Goal: Task Accomplishment & Management: Use online tool/utility

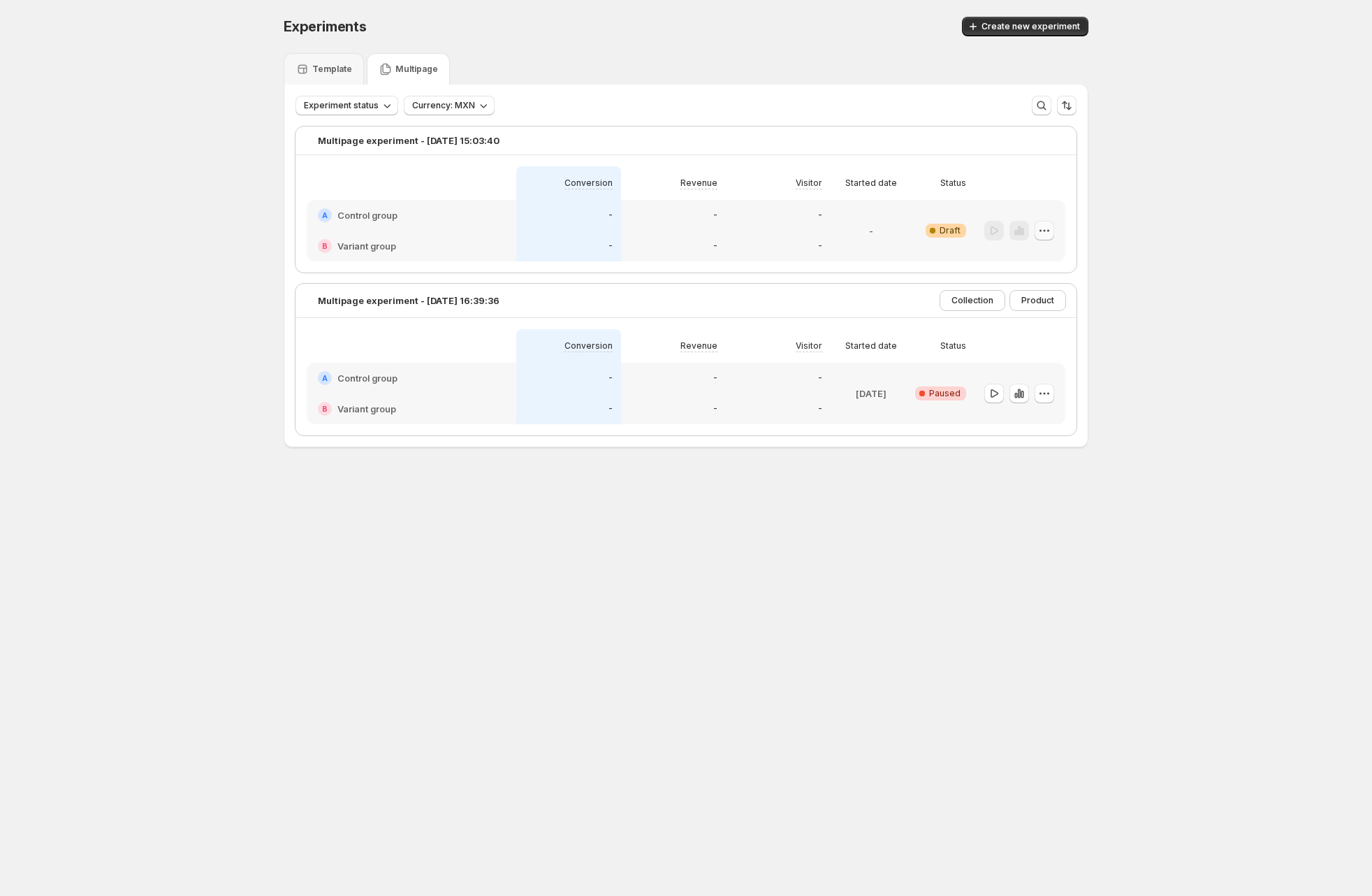
click at [1048, 229] on icon "button" at bounding box center [1044, 230] width 14 height 14
click at [1164, 190] on div "Experiments. This page is ready Experiments Create new experiment Template Mult…" at bounding box center [686, 261] width 1372 height 523
click at [715, 80] on div "Template Multipage" at bounding box center [686, 68] width 805 height 31
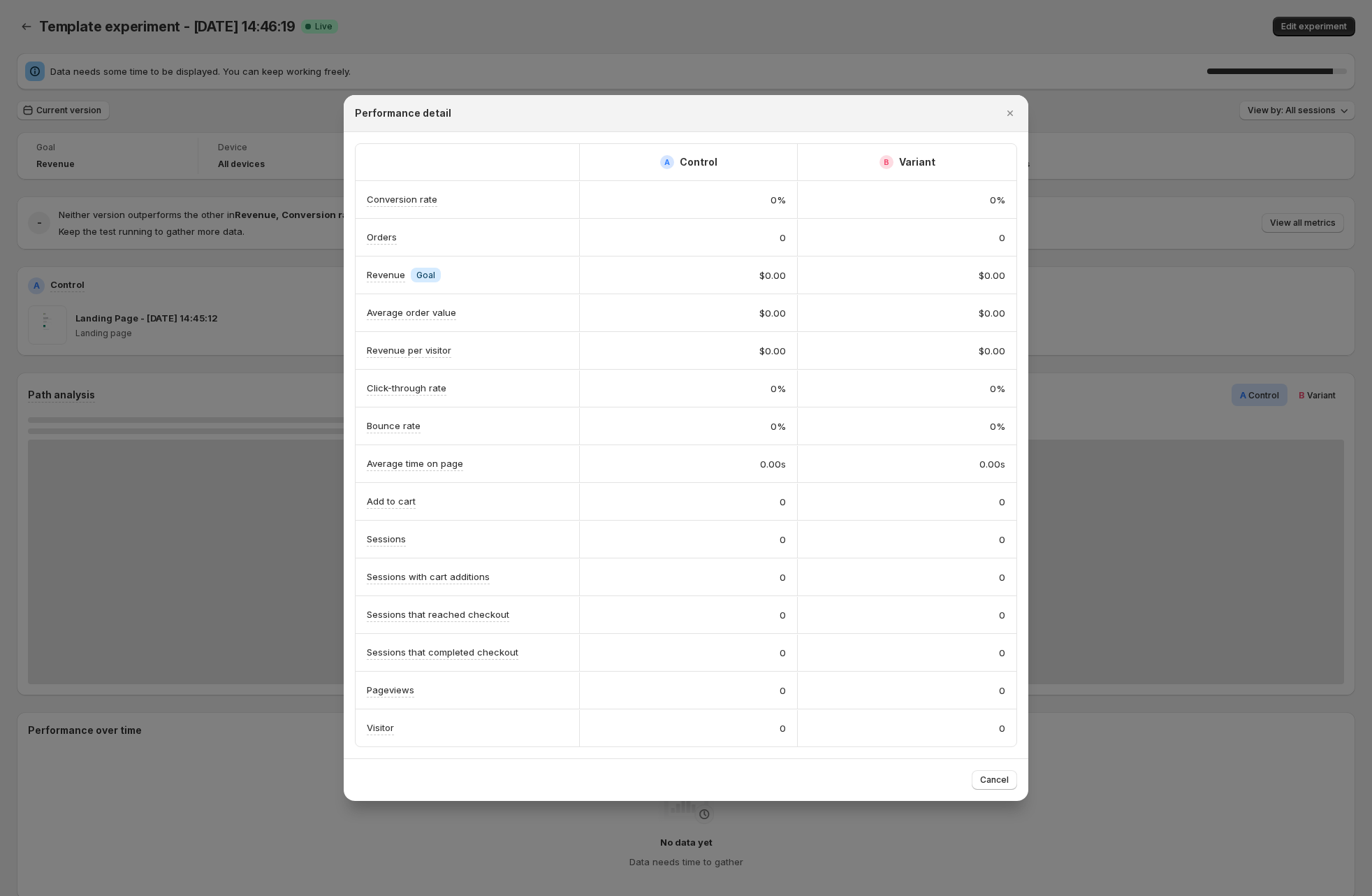
click at [283, 281] on div at bounding box center [686, 448] width 1372 height 896
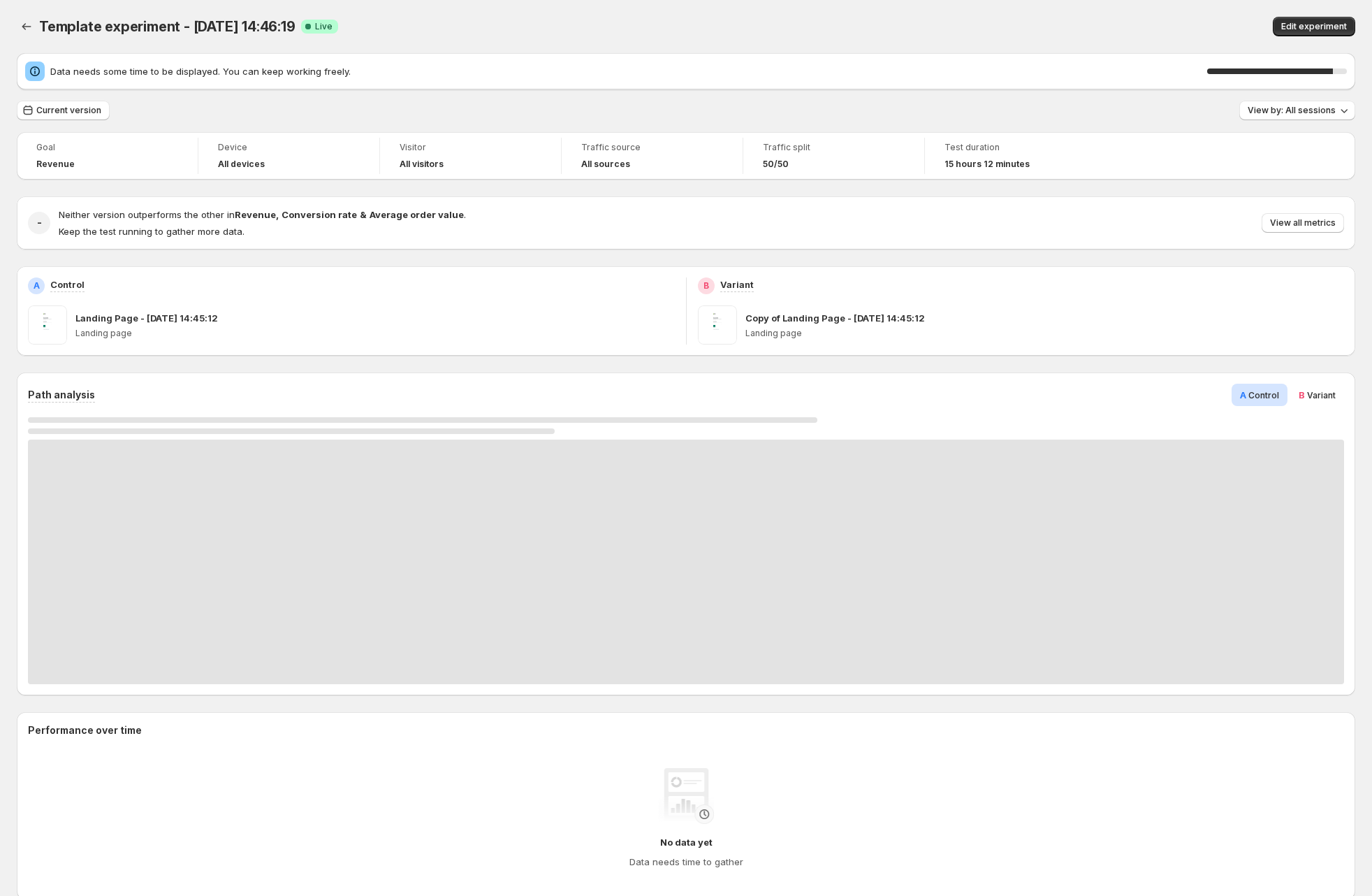
click at [583, 86] on div "Data needs some time to be displayed. You can keep working freely. 90 %" at bounding box center [686, 71] width 1338 height 36
